Goal: Information Seeking & Learning: Compare options

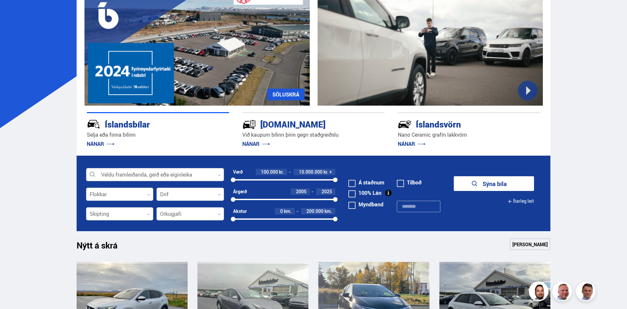
click at [177, 172] on div at bounding box center [155, 175] width 138 height 13
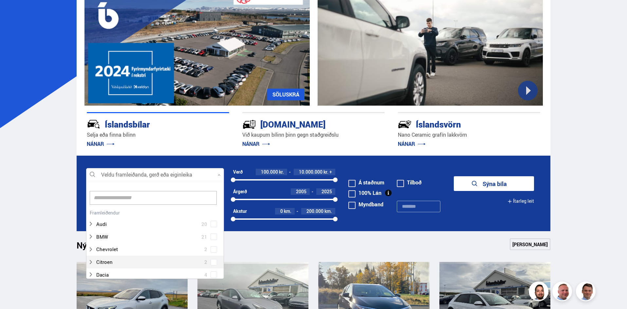
click at [133, 198] on input at bounding box center [153, 198] width 127 height 14
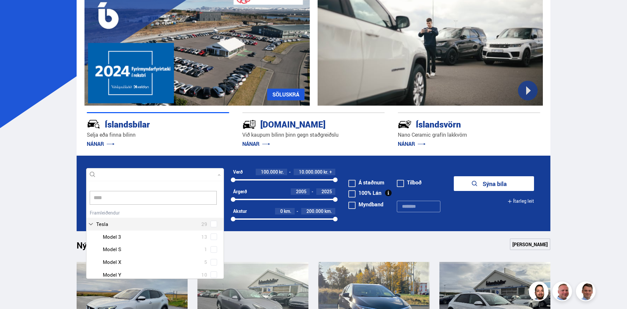
scroll to position [6, 0]
type input "*****"
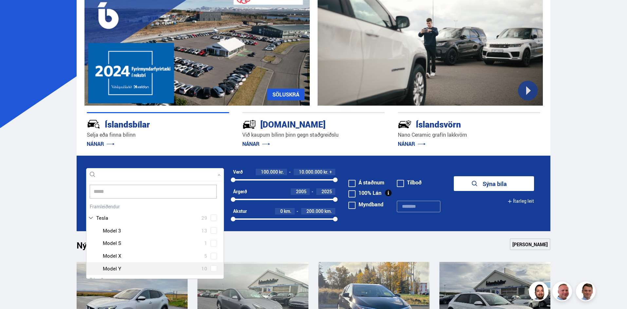
click at [211, 269] on div "Tesla Model 3 13 Tesla Model S 1 Tesla Model X 5 Tesla Model Y 10" at bounding box center [154, 250] width 137 height 51
drag, startPoint x: 409, startPoint y: 244, endPoint x: 414, endPoint y: 243, distance: 5.0
click at [409, 244] on div "Nýtt á skrá Sjá meira" at bounding box center [314, 247] width 474 height 16
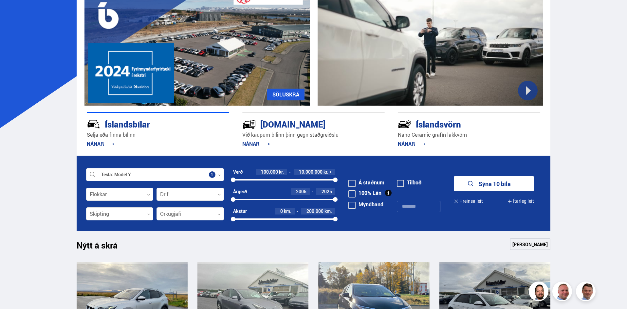
click at [350, 194] on span at bounding box center [351, 194] width 7 height 7
click at [489, 189] on button "Sýna 0 bíla" at bounding box center [494, 183] width 80 height 15
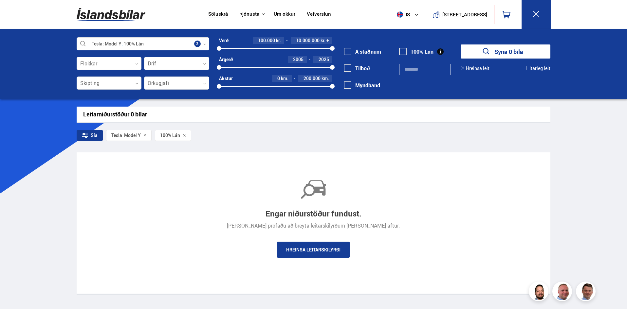
click at [404, 52] on span at bounding box center [403, 52] width 8 height 8
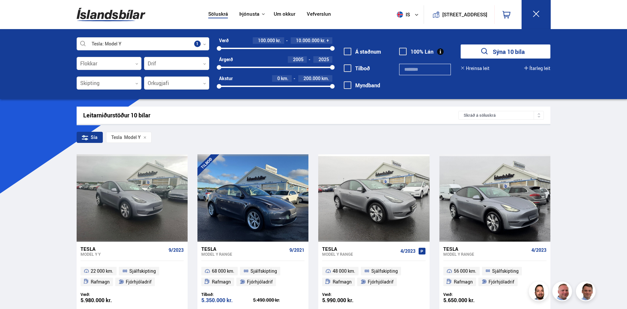
click at [359, 133] on div "Sía Tesla Model Y" at bounding box center [314, 139] width 474 height 14
click at [527, 115] on div "Skráð á söluskrá" at bounding box center [500, 115] width 85 height 9
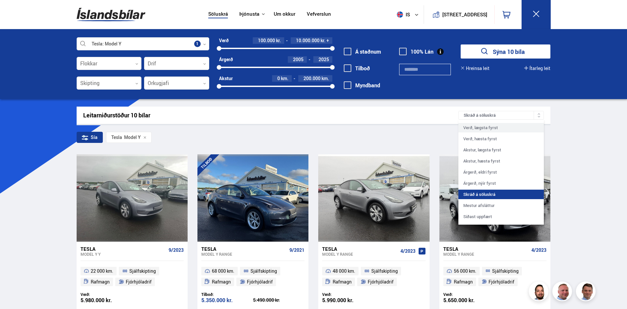
click at [502, 128] on div "Verð, lægsta fyrst" at bounding box center [500, 127] width 85 height 9
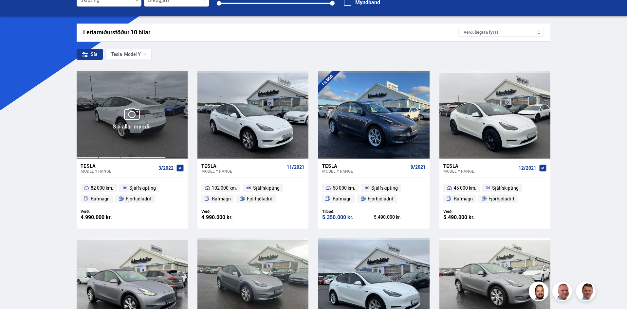
scroll to position [98, 0]
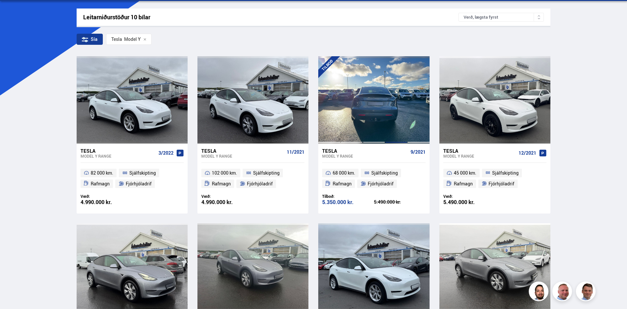
click at [394, 116] on div at bounding box center [396, 99] width 22 height 87
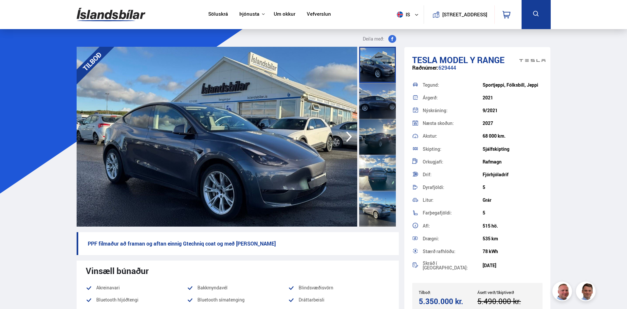
click at [344, 136] on icon "button" at bounding box center [348, 137] width 13 height 16
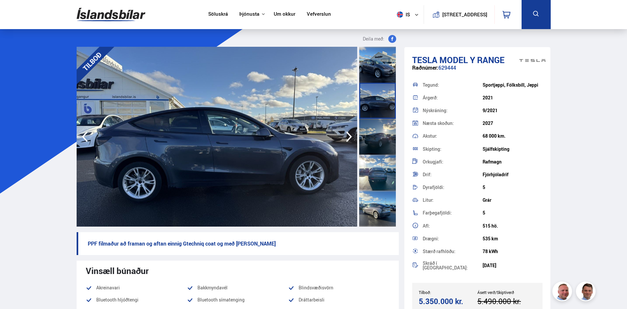
click at [344, 136] on icon "button" at bounding box center [348, 137] width 13 height 16
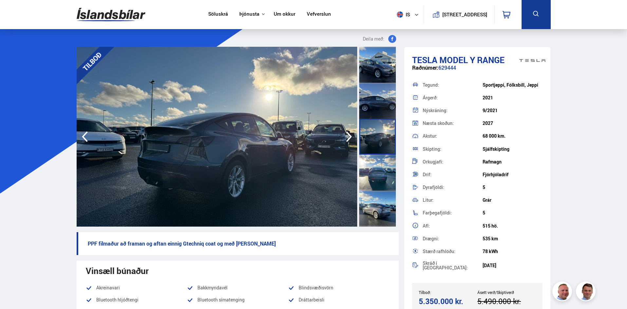
click at [344, 136] on icon "button" at bounding box center [348, 137] width 13 height 16
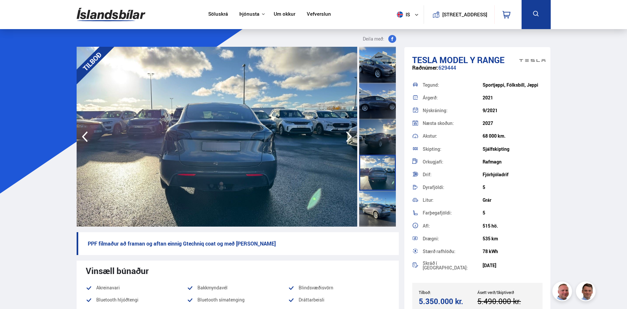
click at [344, 136] on icon "button" at bounding box center [348, 137] width 13 height 16
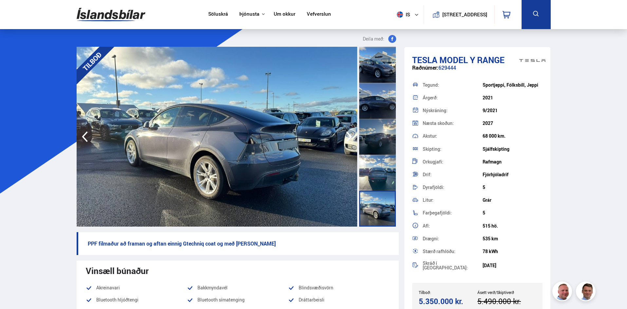
click at [344, 136] on icon "button" at bounding box center [348, 137] width 13 height 16
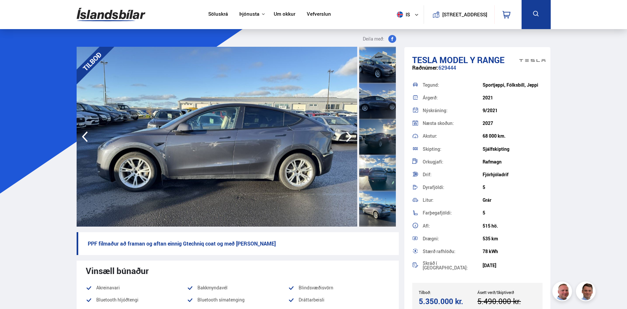
click at [344, 136] on icon "button" at bounding box center [348, 137] width 13 height 16
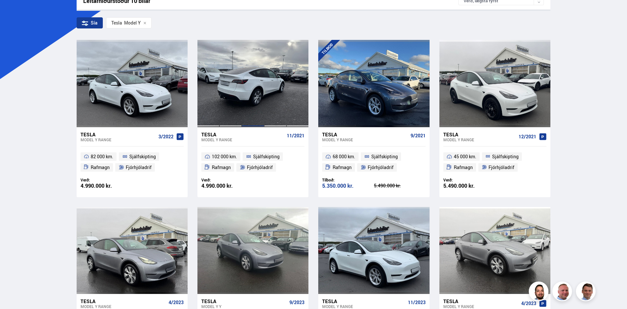
scroll to position [103, 0]
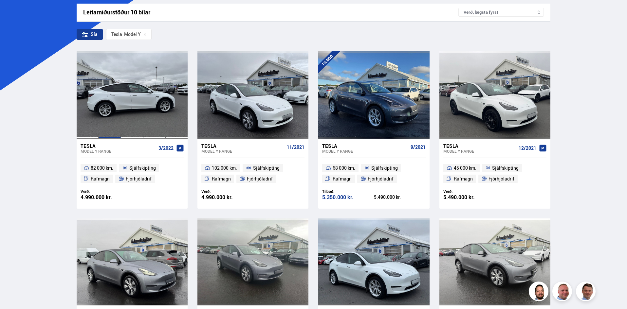
click at [110, 95] on div at bounding box center [110, 94] width 22 height 87
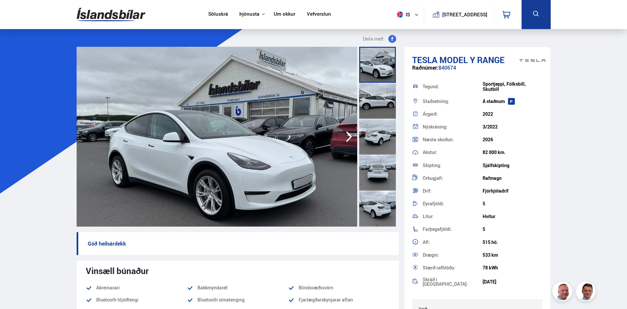
click at [349, 137] on icon "button" at bounding box center [348, 137] width 13 height 16
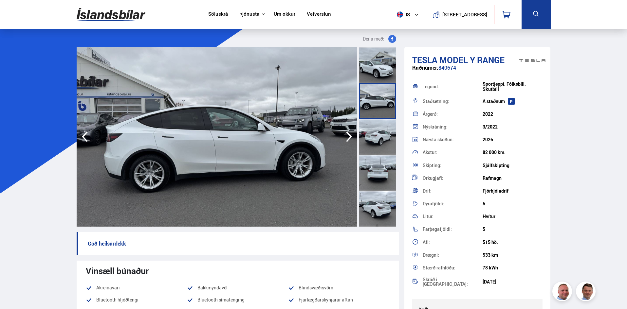
click at [349, 137] on icon "button" at bounding box center [348, 137] width 13 height 16
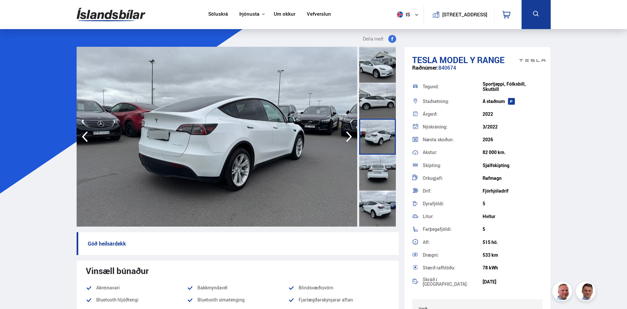
click at [349, 137] on icon "button" at bounding box center [348, 137] width 13 height 16
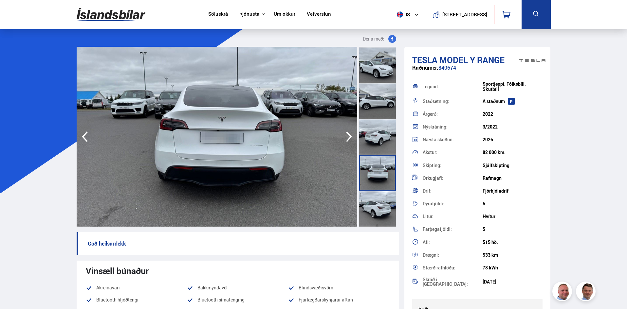
click at [349, 137] on icon "button" at bounding box center [348, 137] width 13 height 16
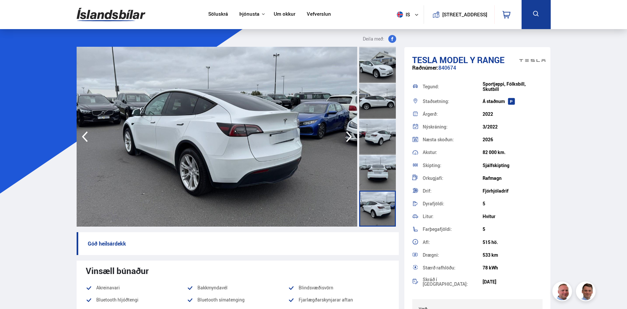
click at [349, 138] on icon "button" at bounding box center [348, 137] width 13 height 16
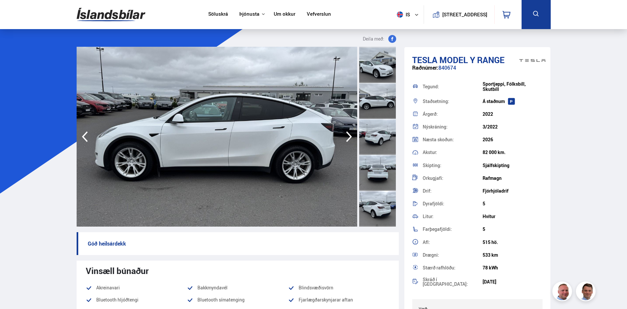
click at [349, 138] on icon "button" at bounding box center [348, 137] width 13 height 16
